Goal: Transaction & Acquisition: Purchase product/service

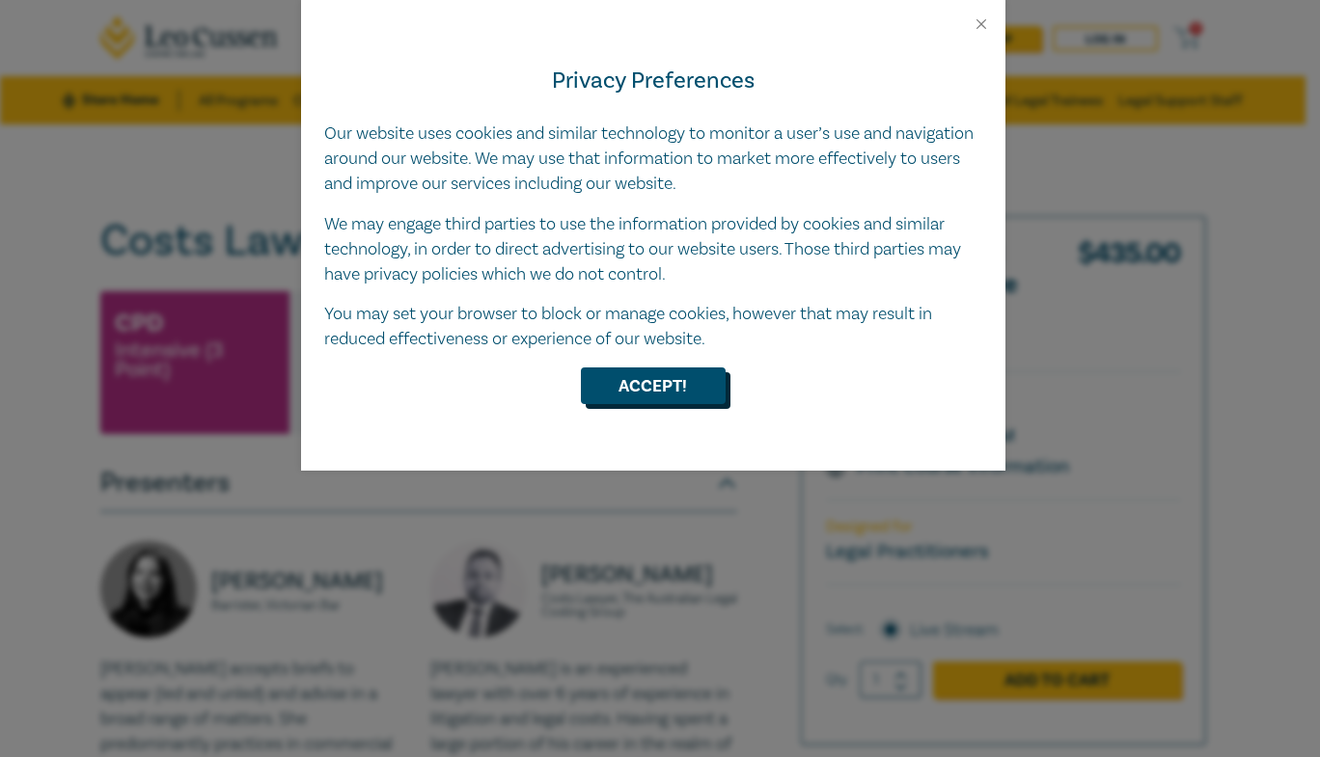
click at [666, 392] on button "Accept!" at bounding box center [653, 386] width 145 height 37
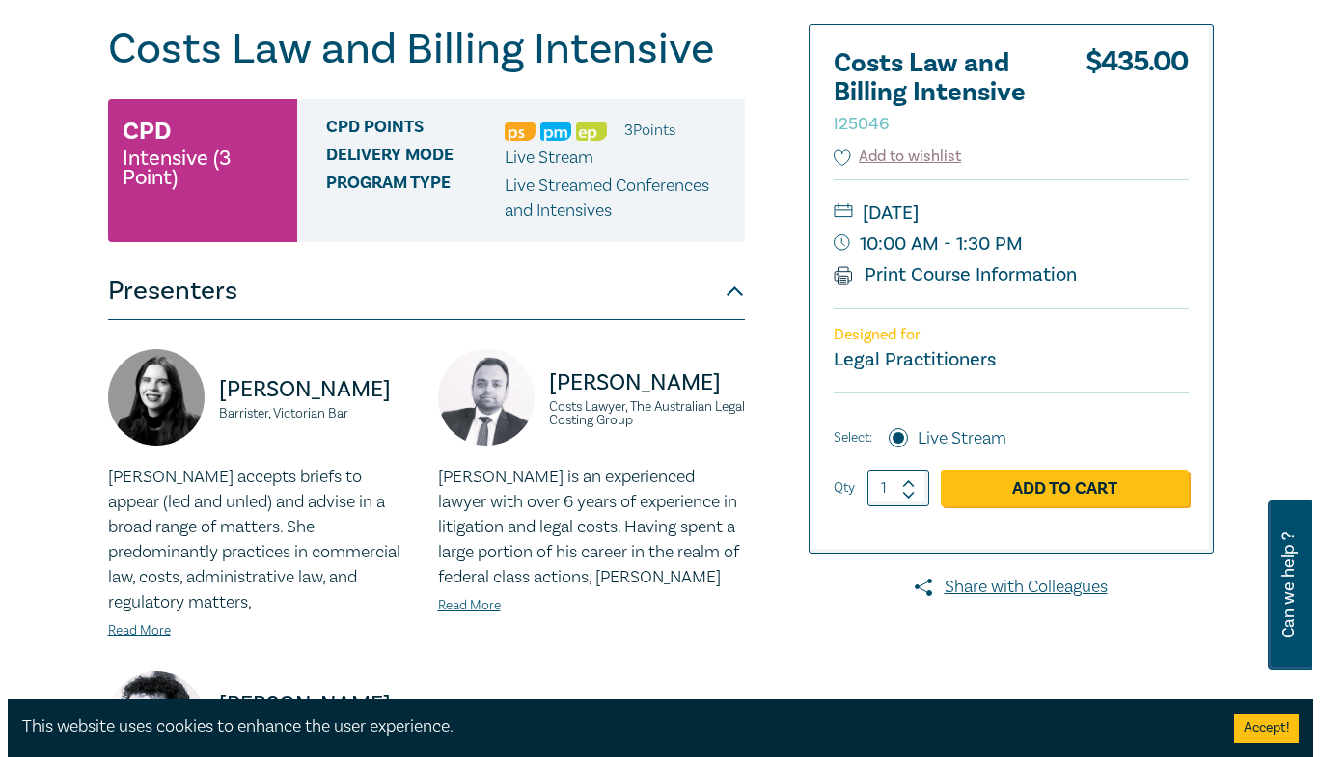
scroll to position [205, 0]
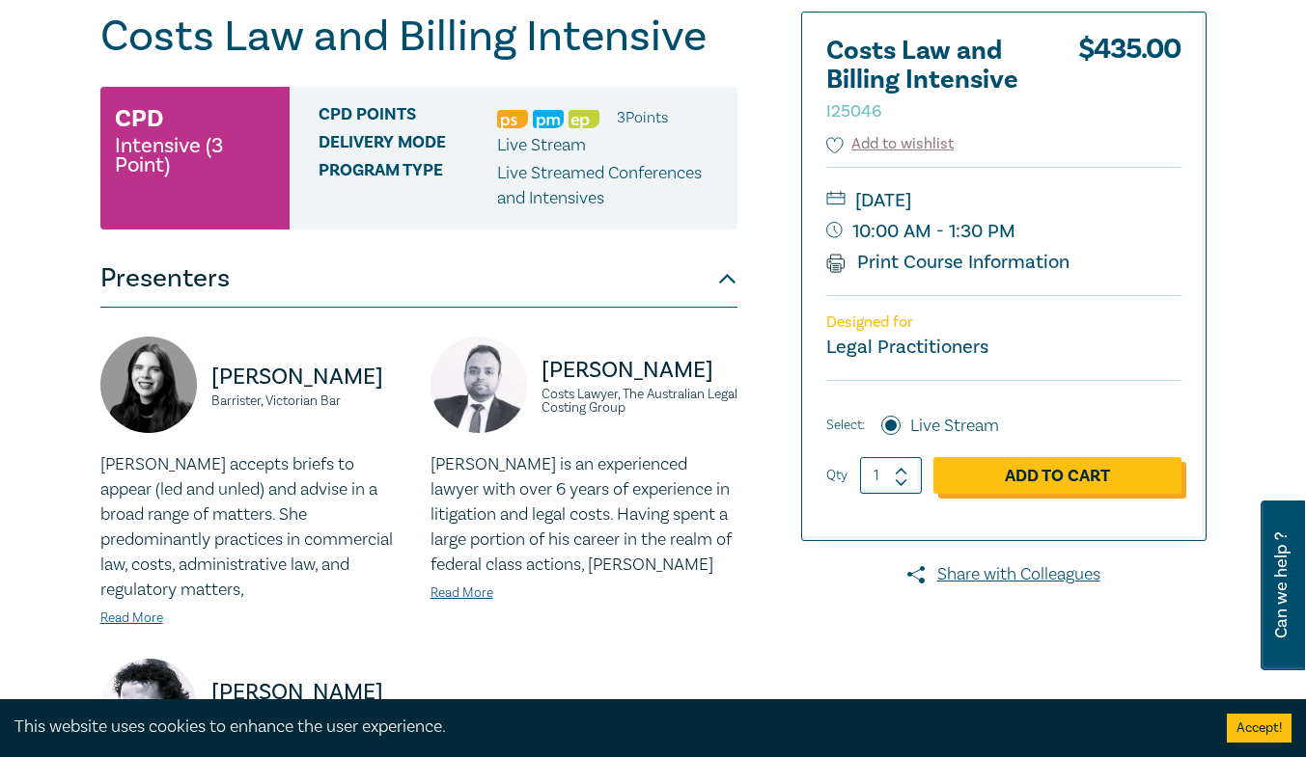
click at [1078, 472] on link "Add to Cart" at bounding box center [1057, 475] width 248 height 37
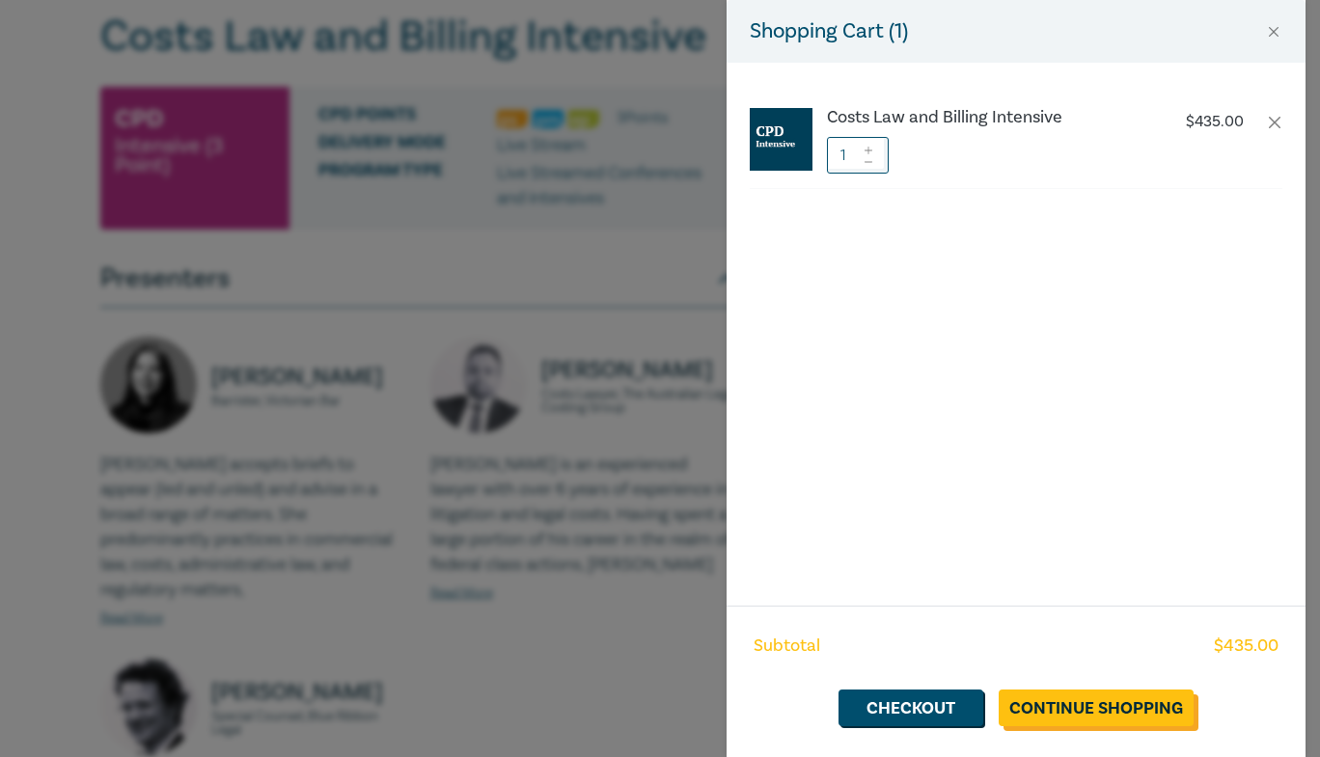
click at [1087, 706] on link "Continue Shopping" at bounding box center [1096, 708] width 195 height 37
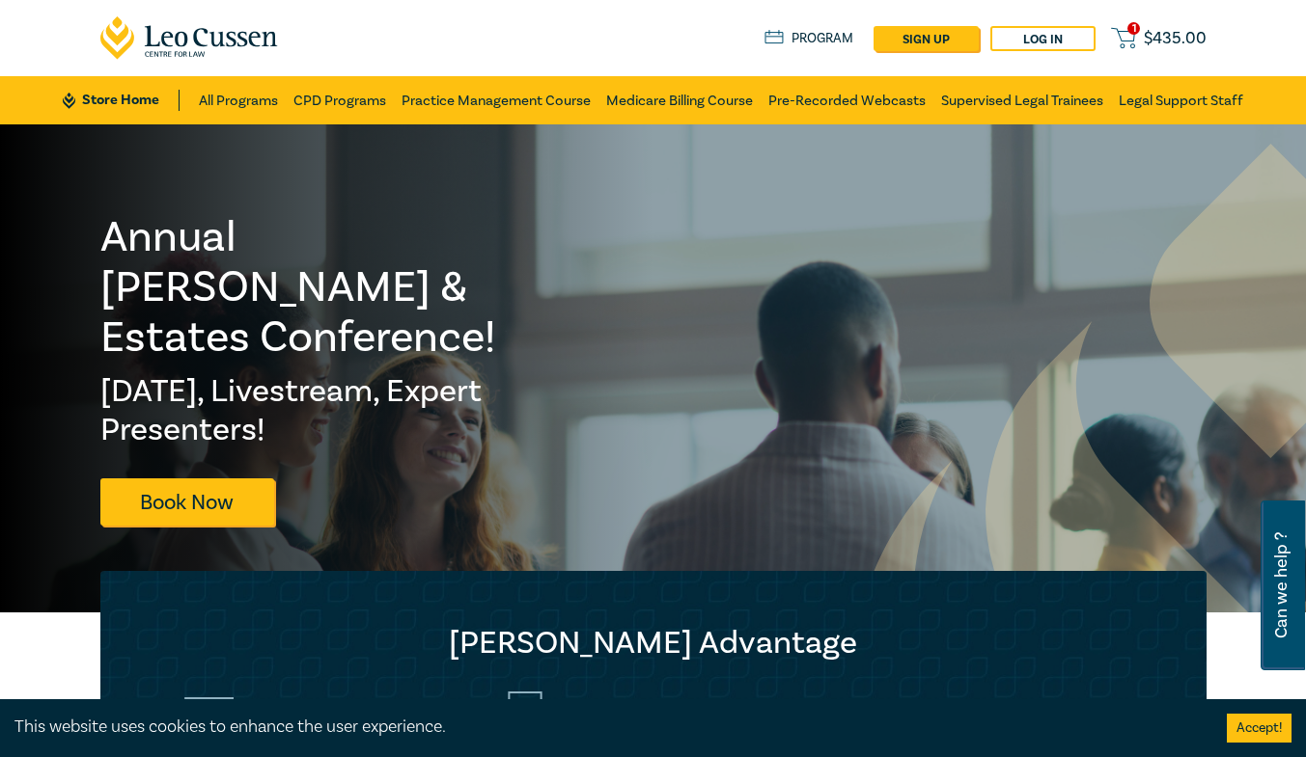
click at [1178, 32] on span "$ 435.00" at bounding box center [1174, 38] width 63 height 21
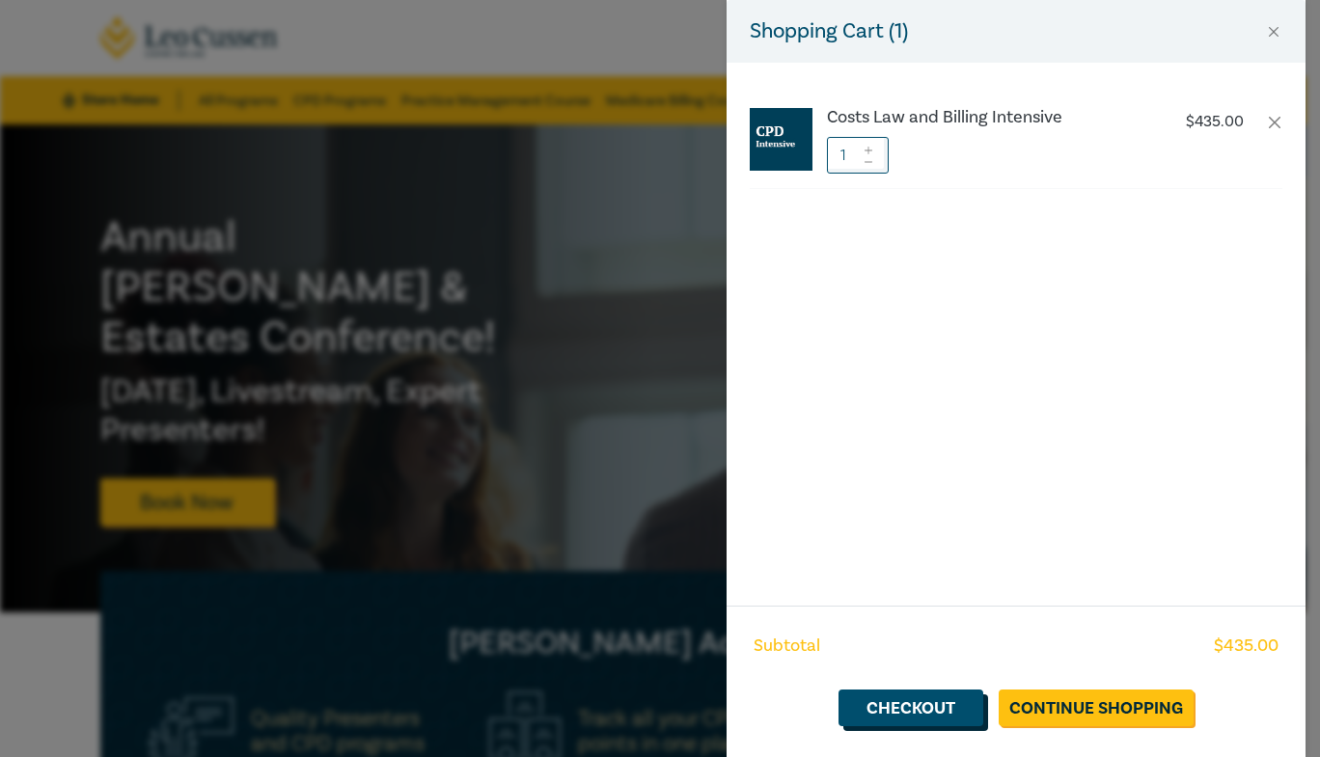
click at [916, 708] on link "Checkout" at bounding box center [911, 708] width 145 height 37
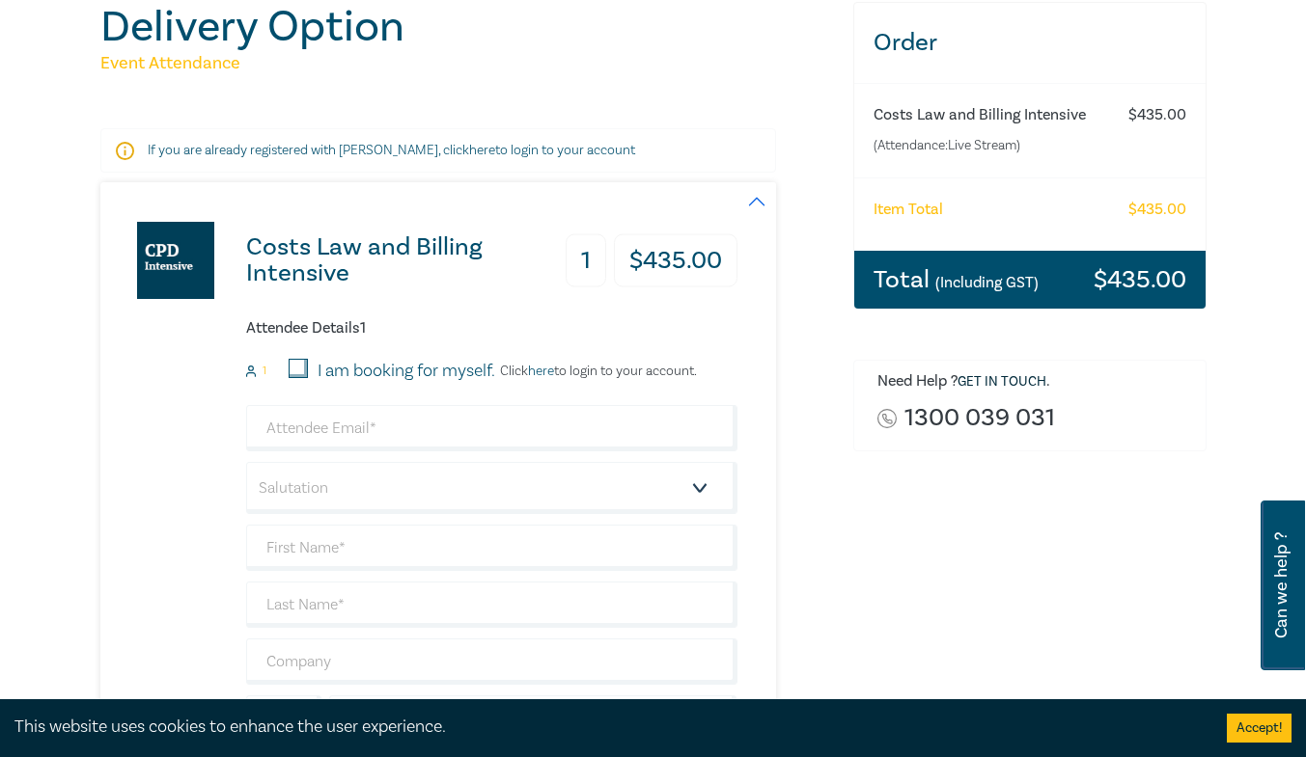
scroll to position [220, 0]
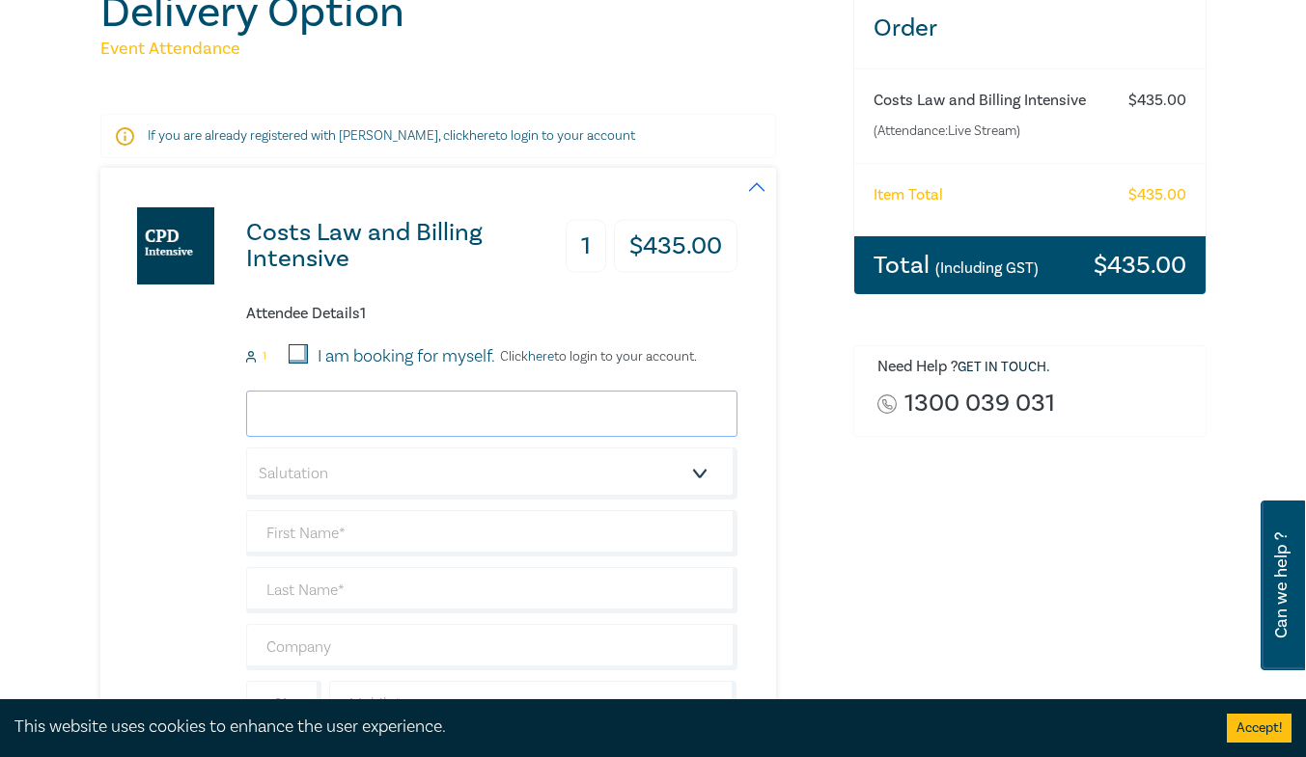
click at [360, 400] on input "email" at bounding box center [491, 414] width 491 height 46
type input "K"
type input "[PERSON_NAME][EMAIL_ADDRESS][PERSON_NAME][DOMAIN_NAME]"
select select "Ms."
type input "[PERSON_NAME]"
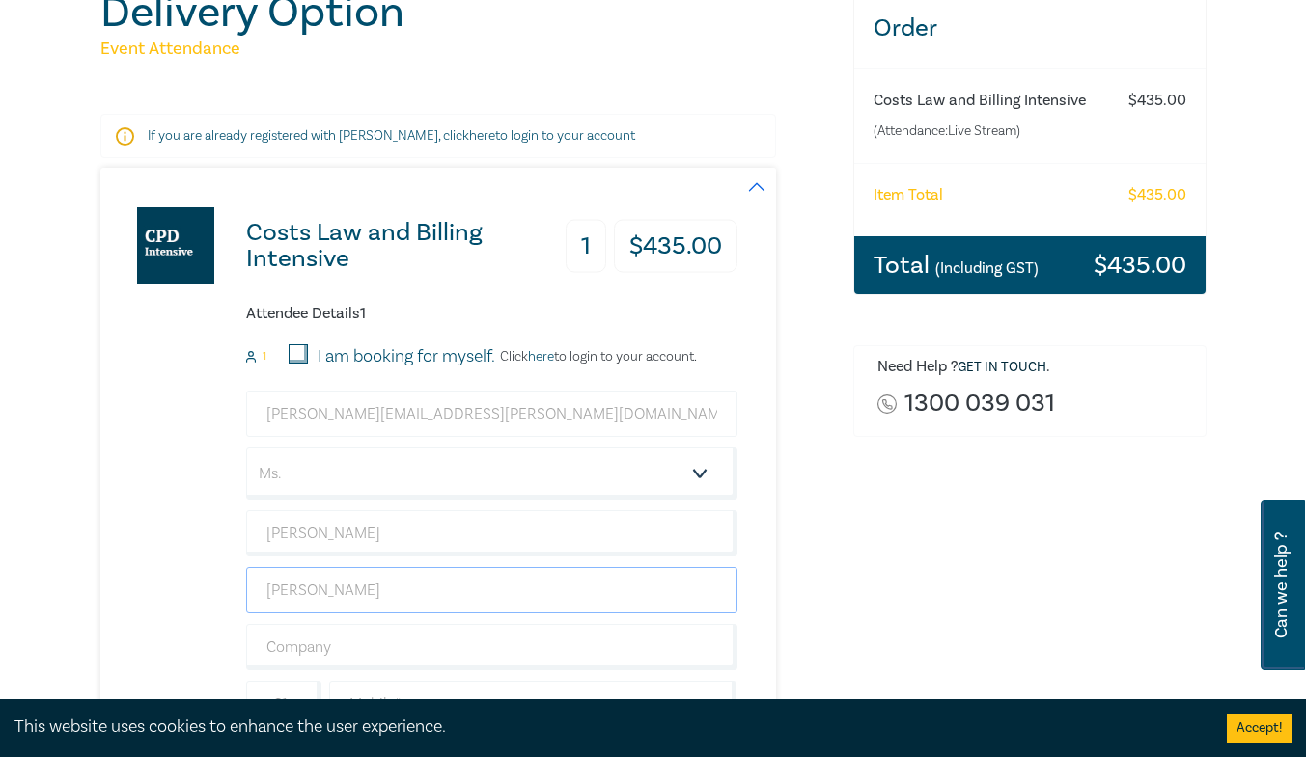
type input "[PERSON_NAME]"
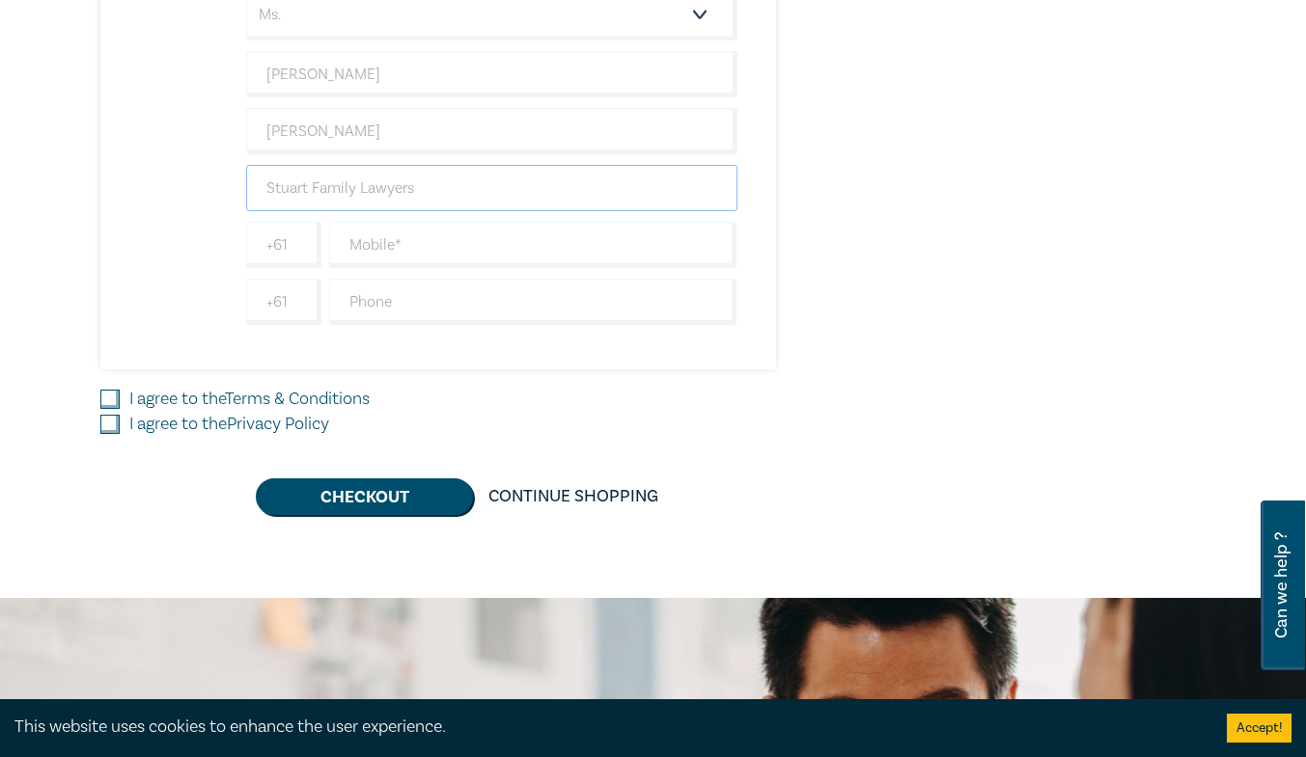
scroll to position [680, 0]
type input "Stuart Family Lawyers"
click at [450, 247] on input "text" at bounding box center [533, 244] width 408 height 46
type input "0438425918"
click at [108, 396] on input "I agree to the Terms & Conditions" at bounding box center [109, 398] width 19 height 19
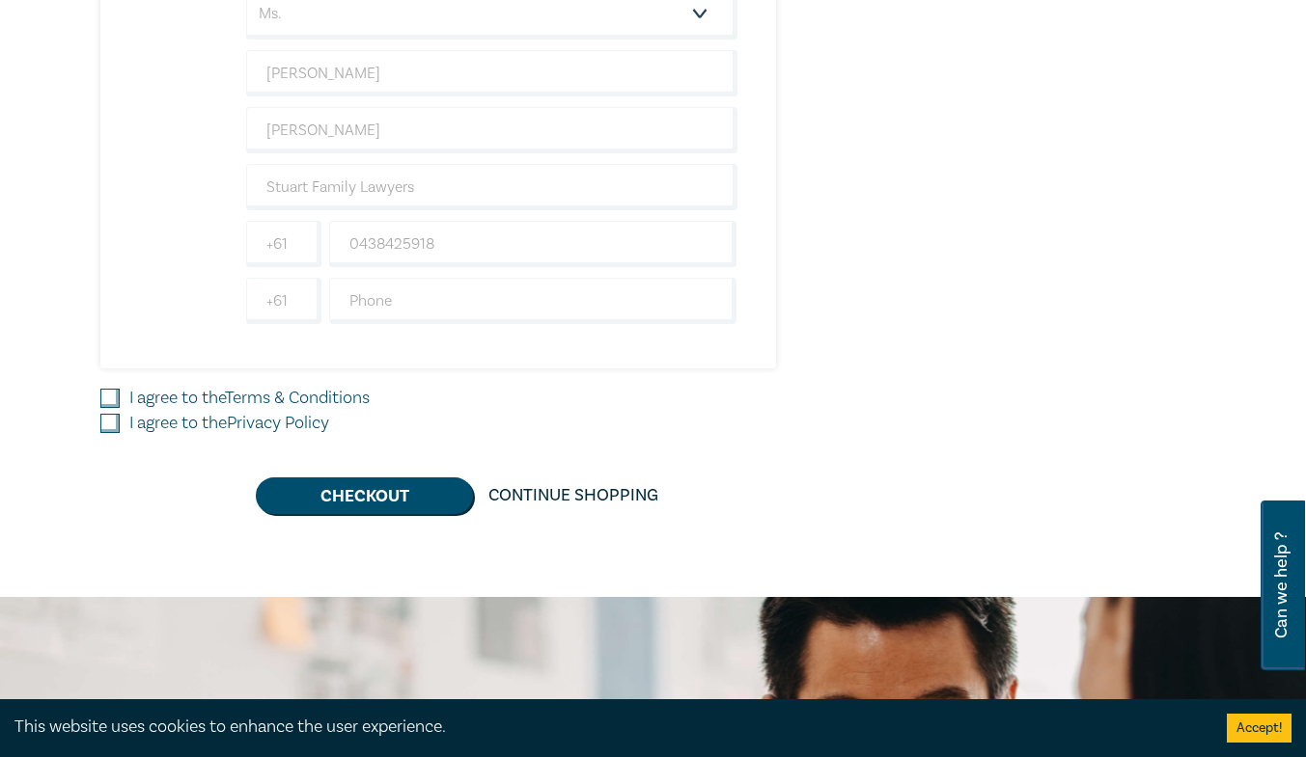
checkbox input "true"
click at [108, 414] on input "I agree to the Privacy Policy" at bounding box center [109, 423] width 19 height 19
checkbox input "true"
click at [374, 500] on button "Checkout" at bounding box center [364, 496] width 217 height 37
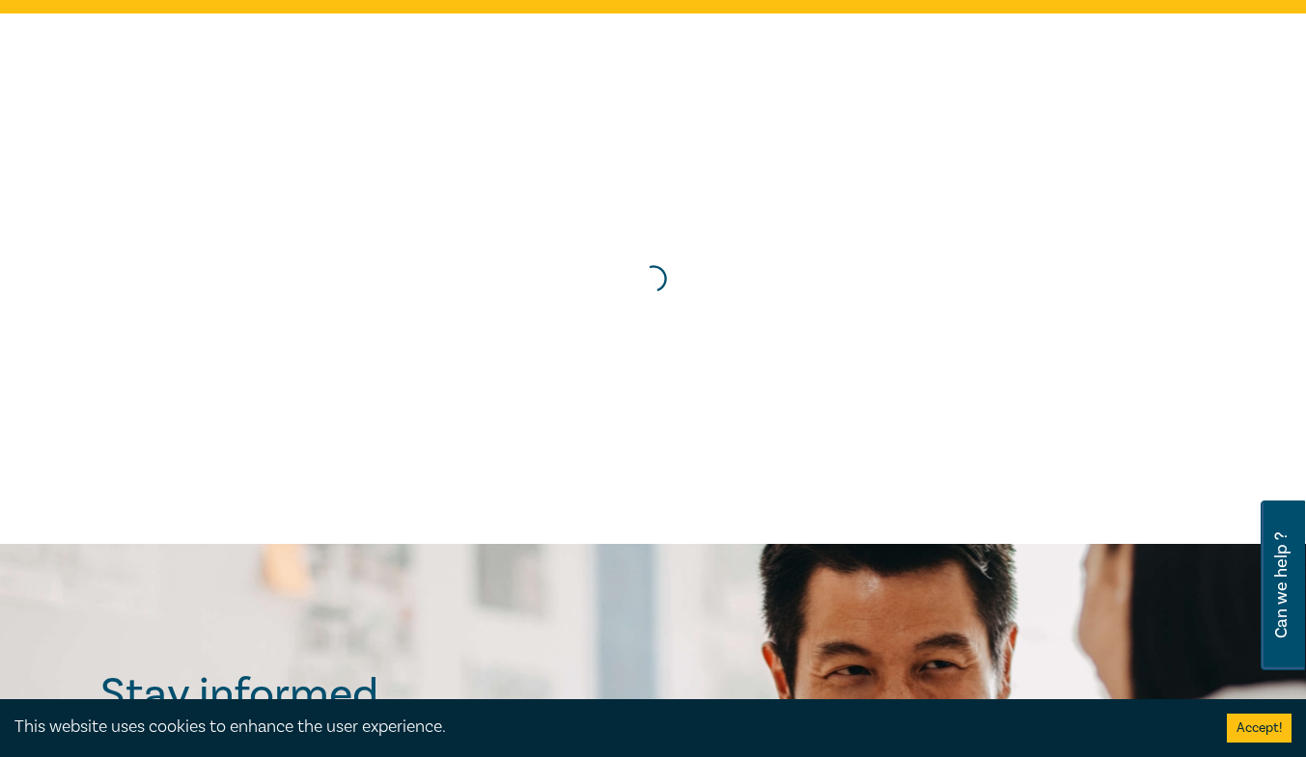
scroll to position [0, 0]
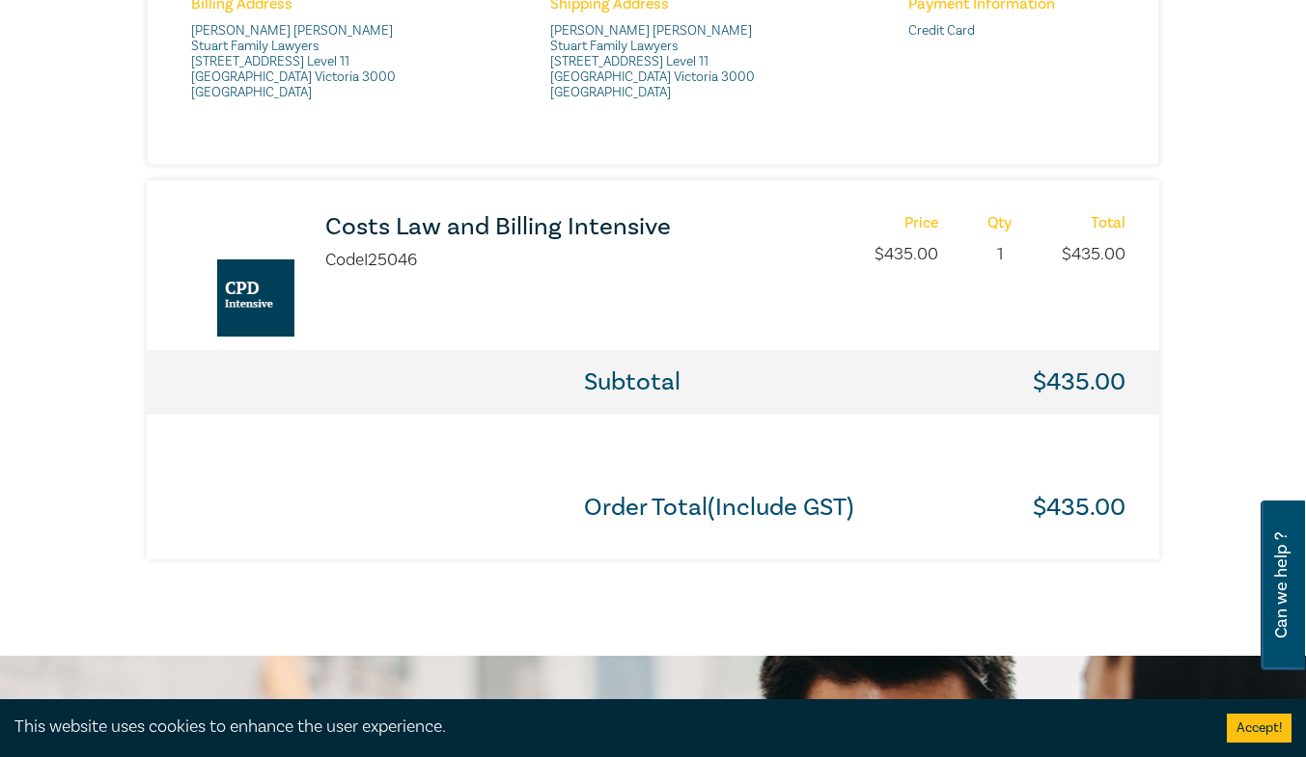
scroll to position [906, 0]
